Goal: Information Seeking & Learning: Learn about a topic

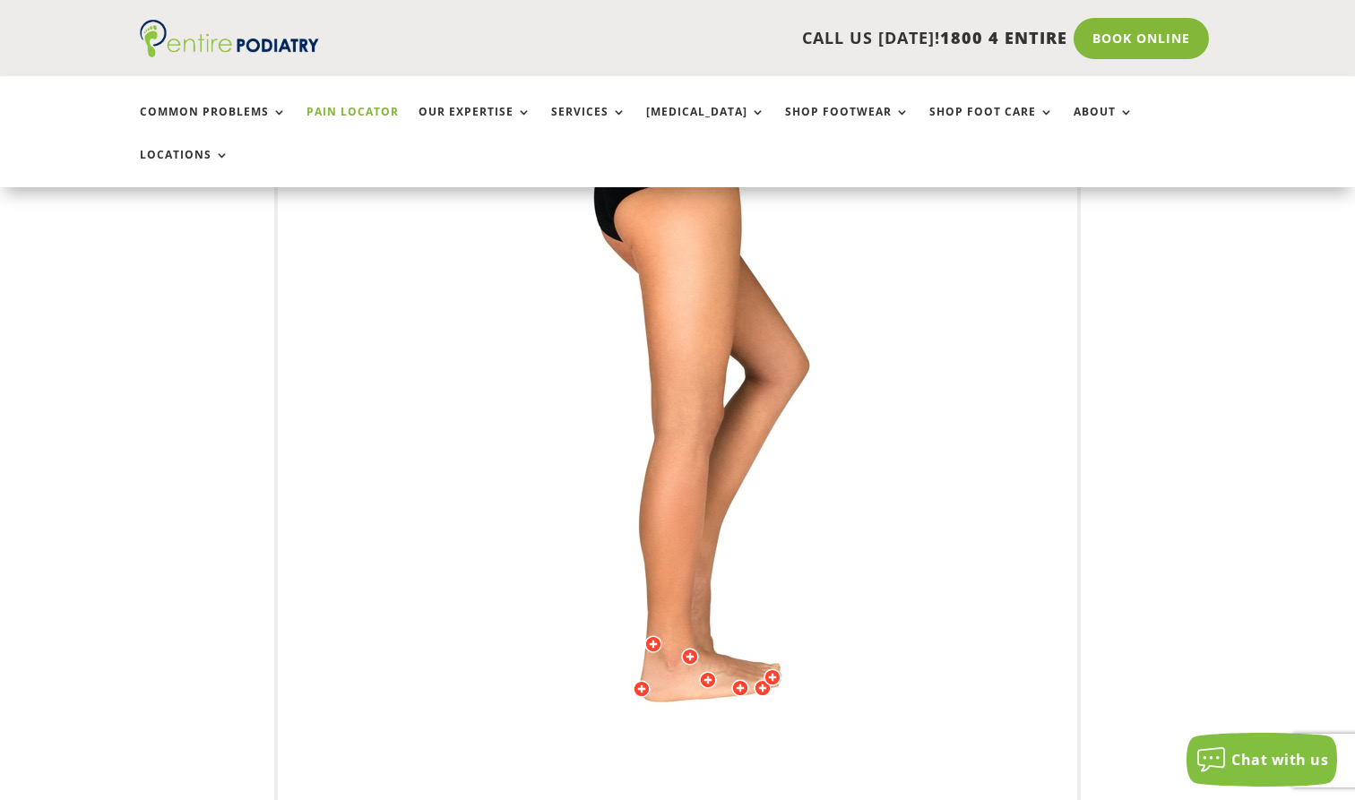
scroll to position [528, 0]
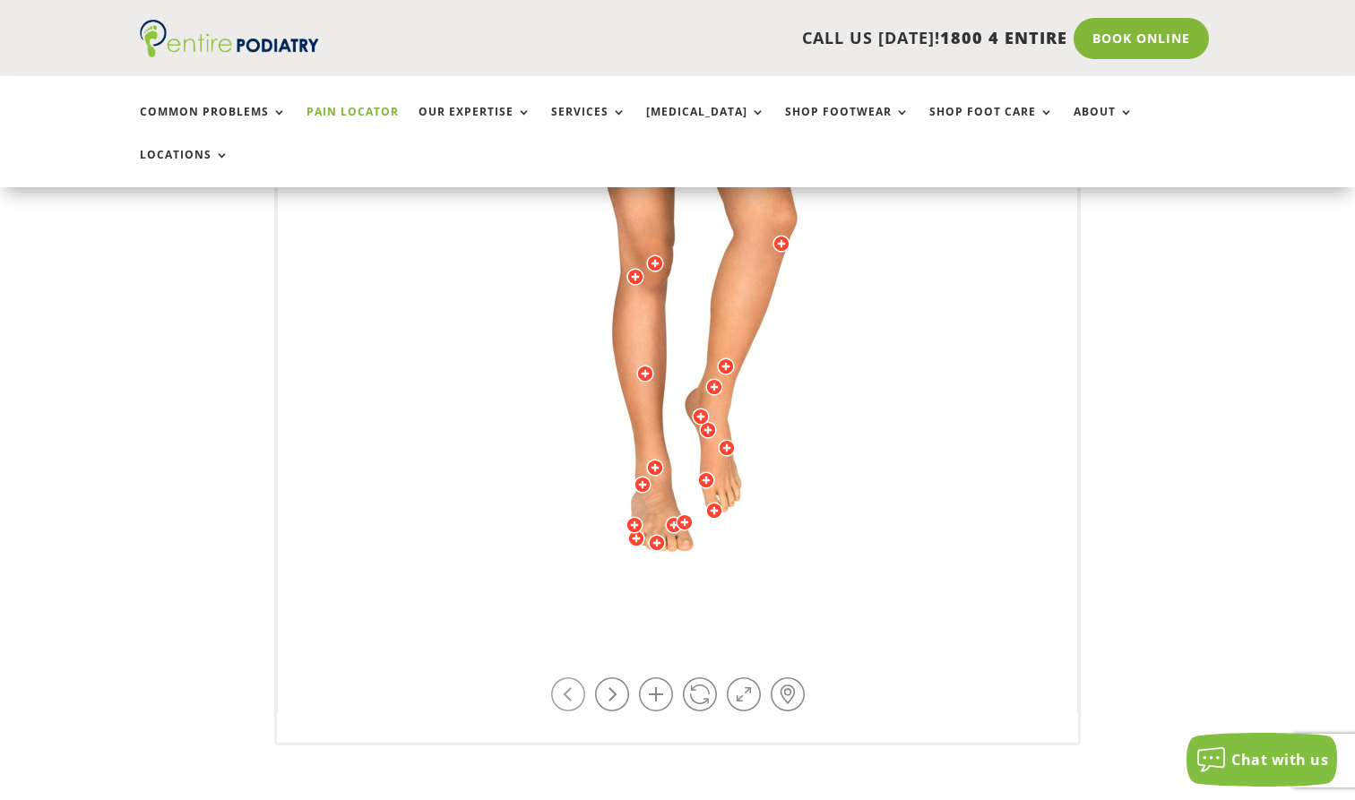
click at [581, 678] on link at bounding box center [568, 695] width 34 height 34
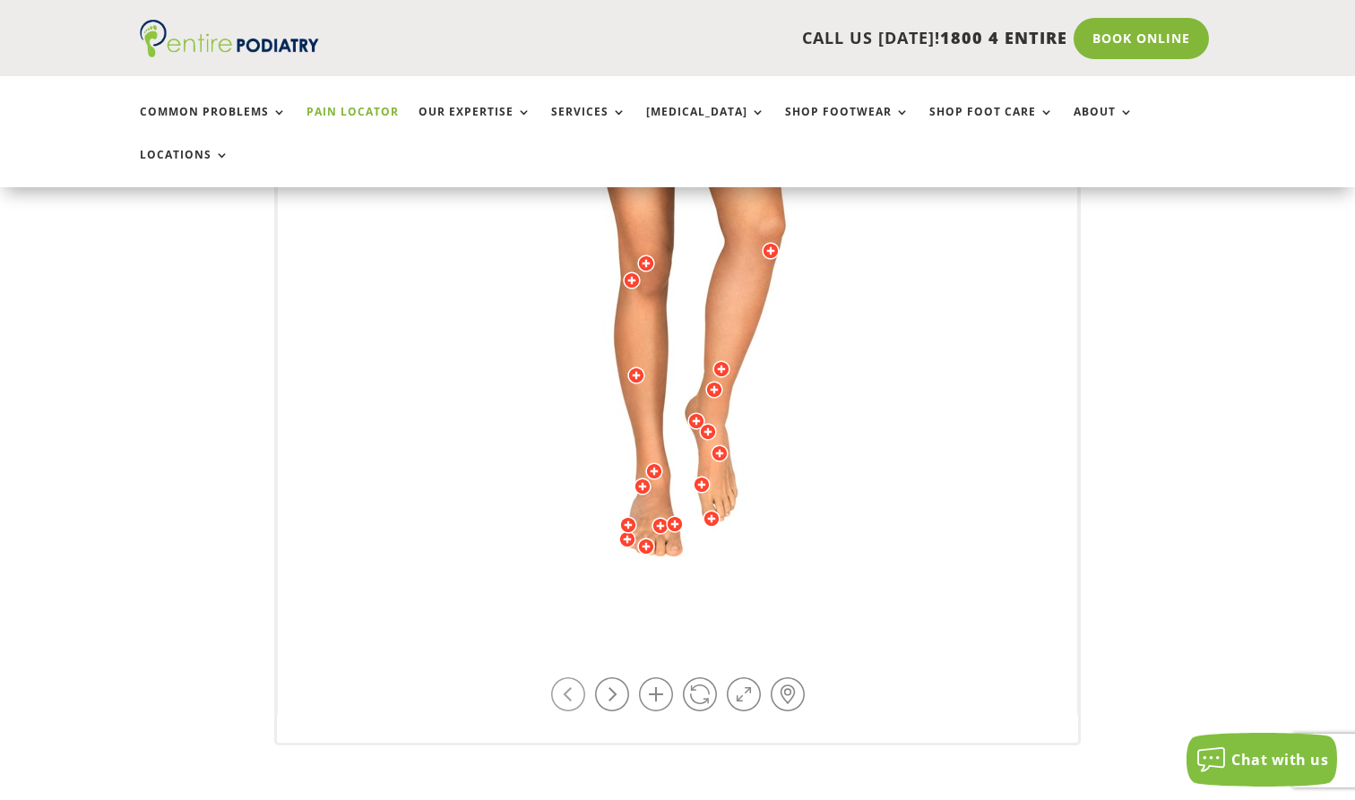
click at [580, 678] on link at bounding box center [568, 695] width 34 height 34
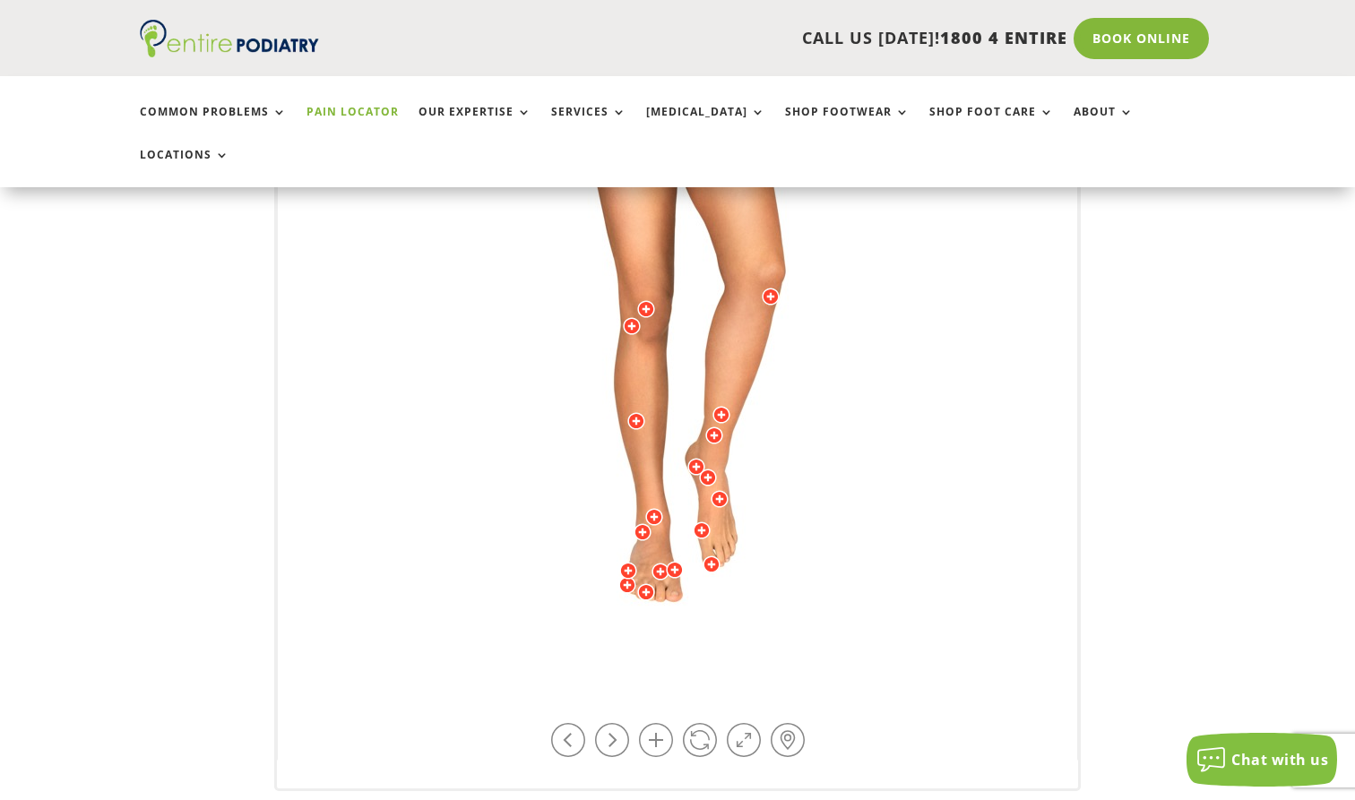
scroll to position [514, 0]
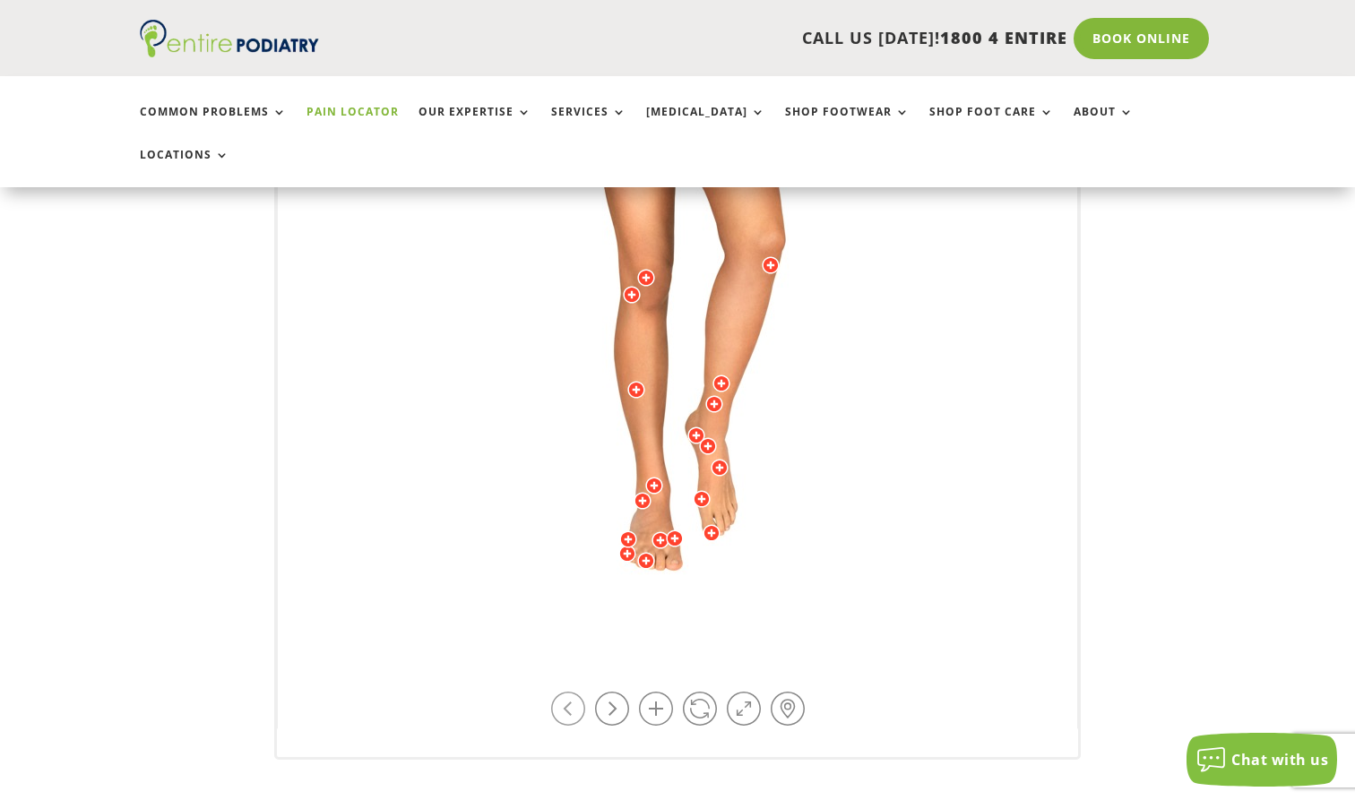
click at [578, 692] on link at bounding box center [568, 709] width 34 height 34
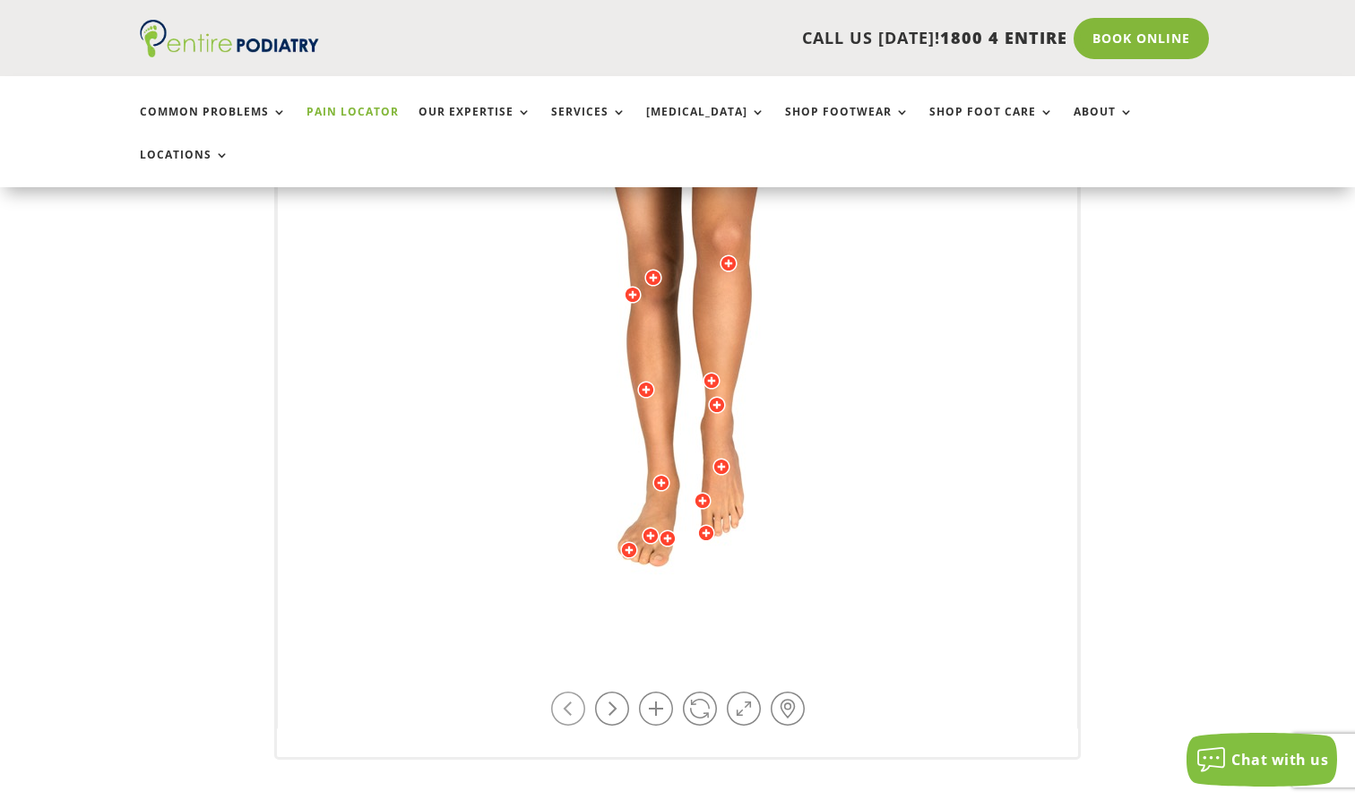
click at [578, 692] on link at bounding box center [568, 709] width 34 height 34
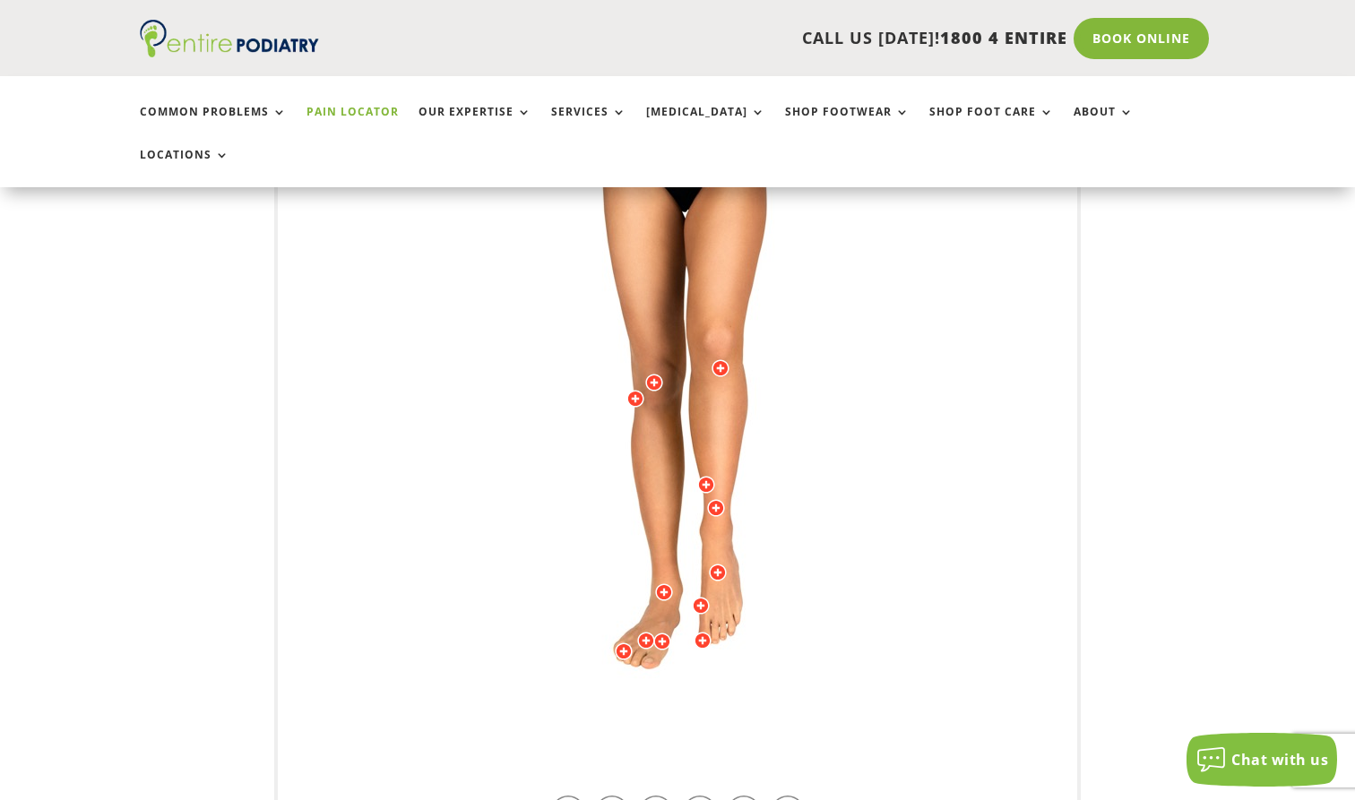
scroll to position [426, 0]
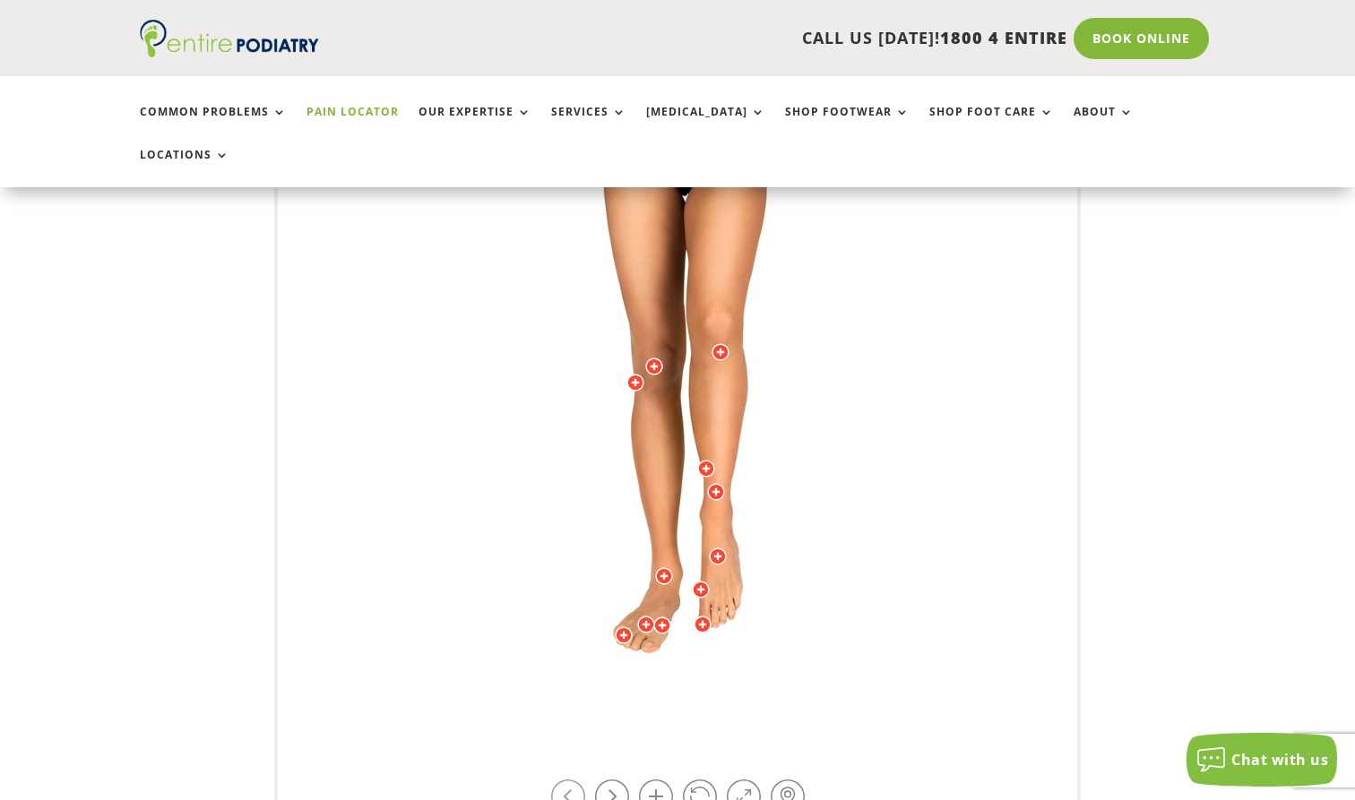
click at [578, 780] on link at bounding box center [568, 797] width 34 height 34
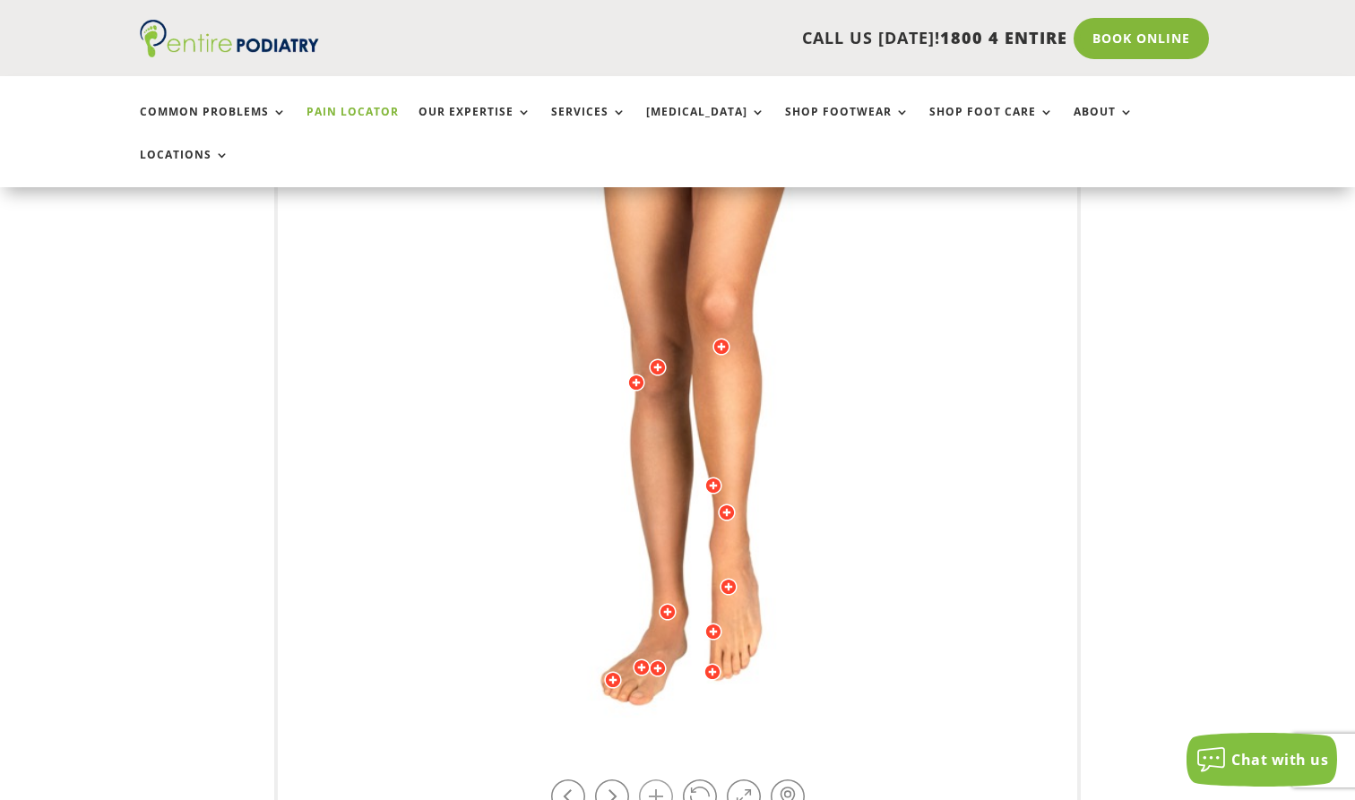
click at [653, 780] on link at bounding box center [656, 797] width 34 height 34
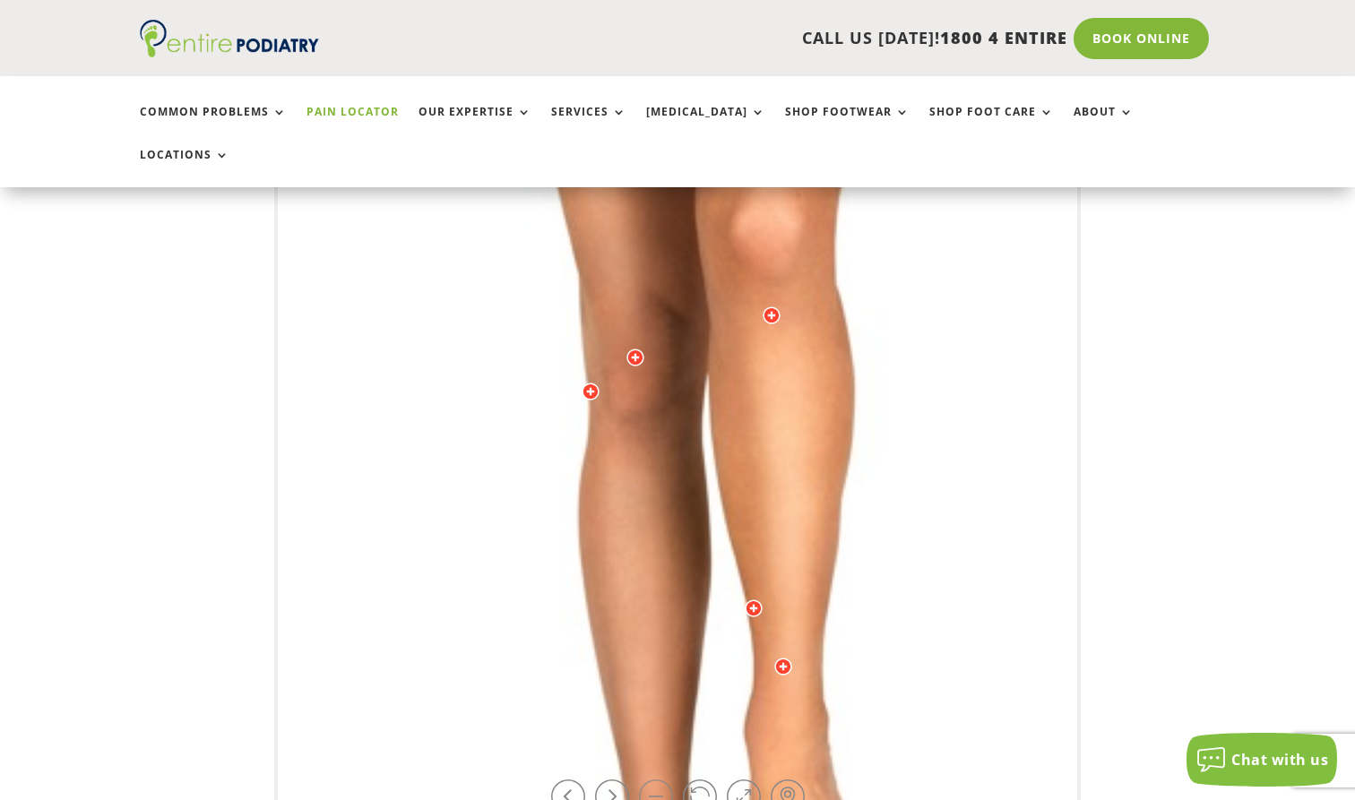
click at [648, 780] on link at bounding box center [656, 797] width 34 height 34
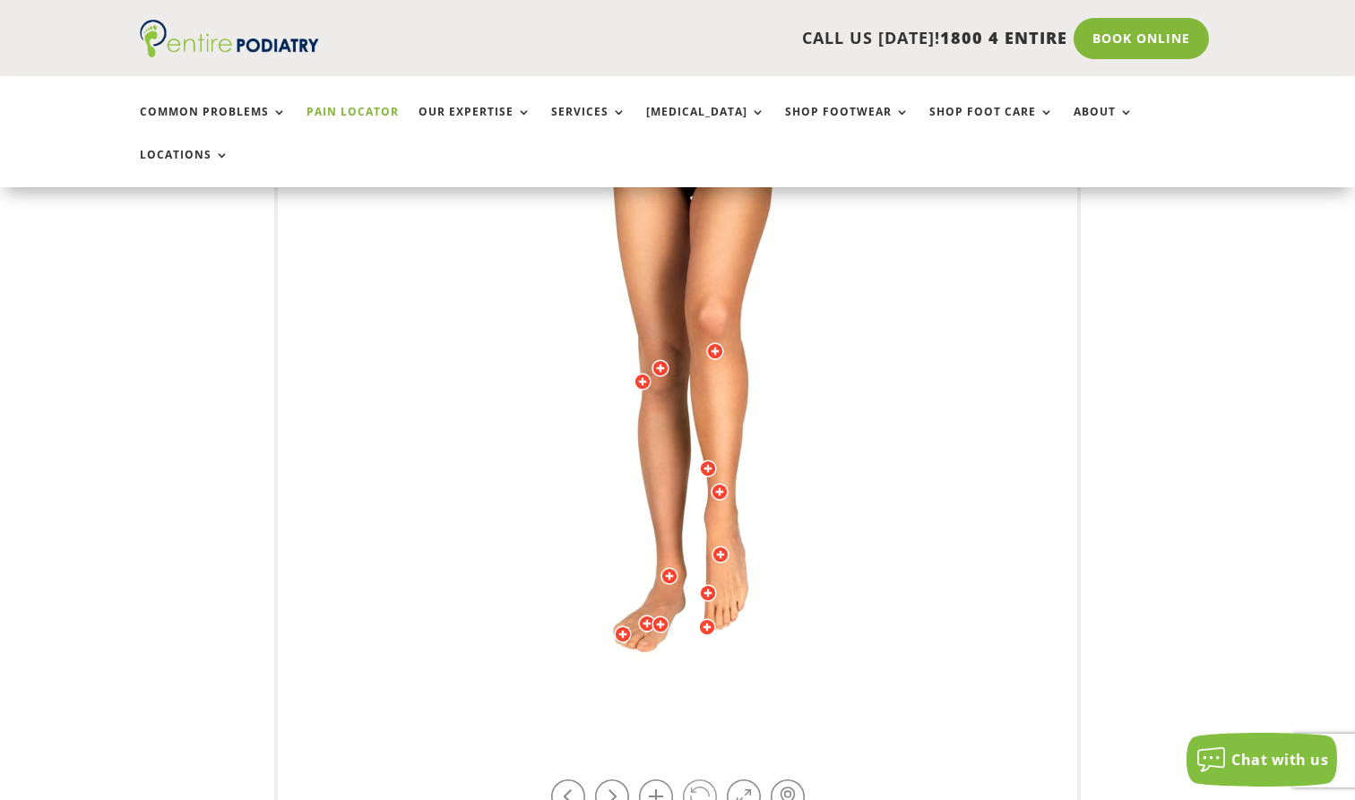
click at [704, 780] on link at bounding box center [700, 797] width 34 height 34
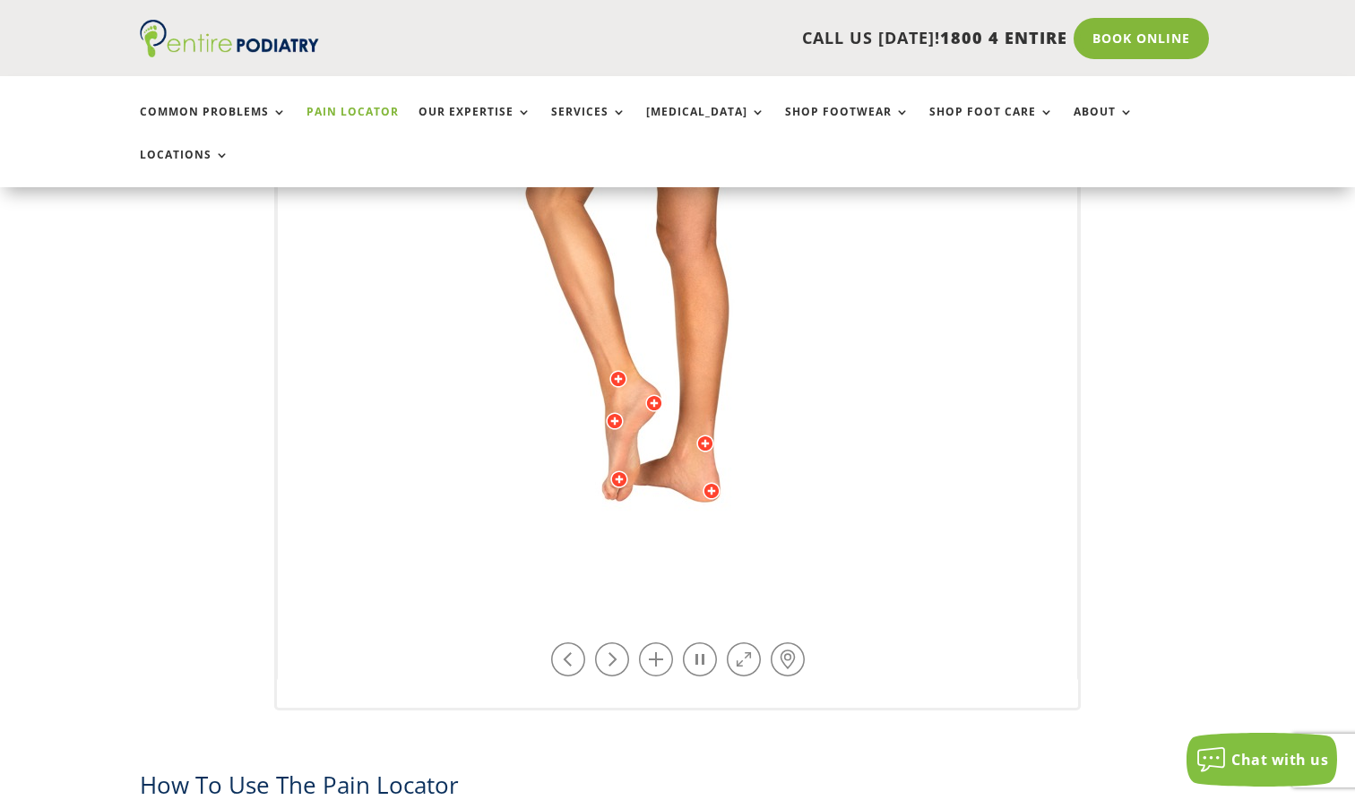
scroll to position [576, 0]
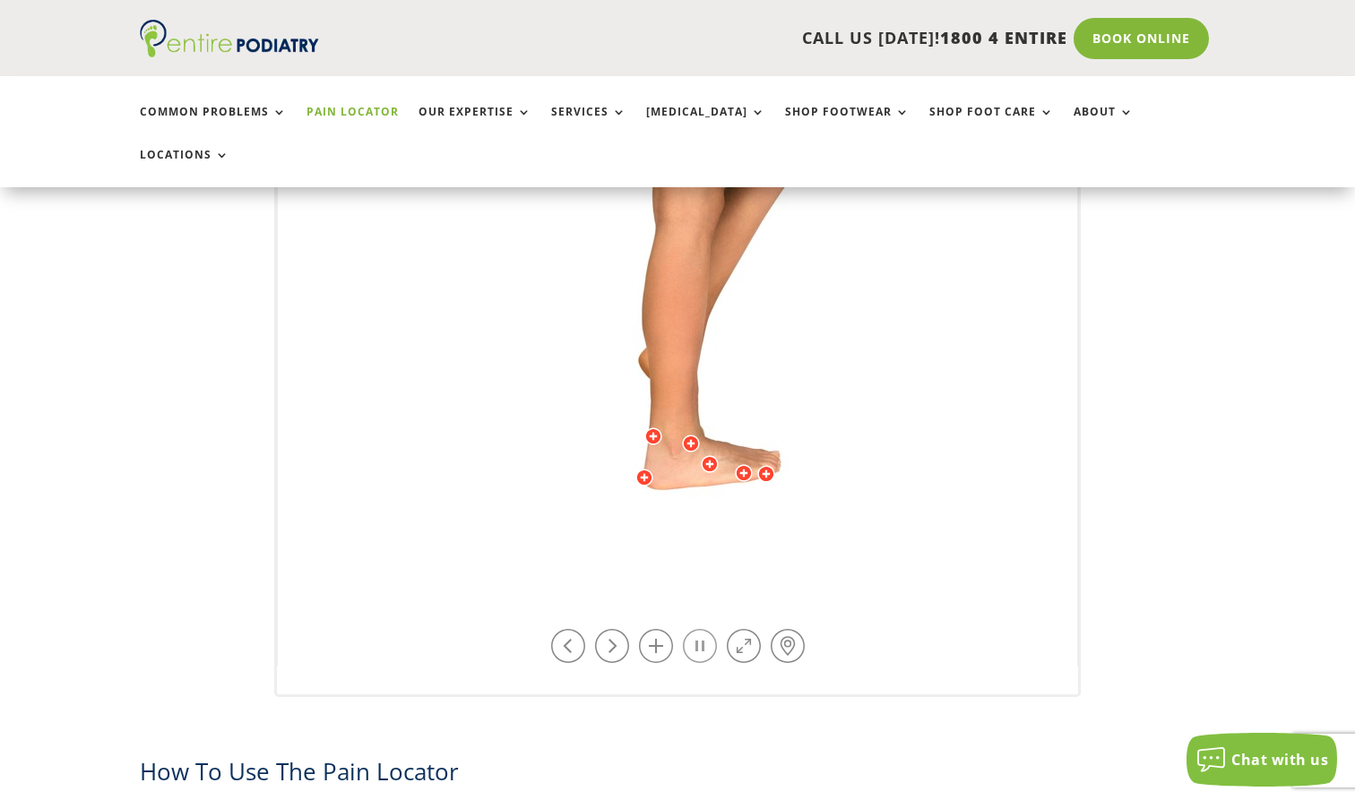
click at [708, 629] on link at bounding box center [700, 646] width 34 height 34
click at [745, 629] on link at bounding box center [744, 646] width 34 height 34
